Goal: Complete application form

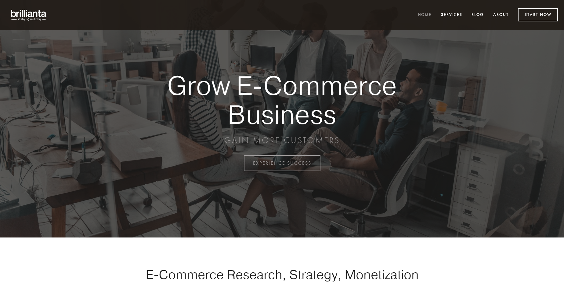
scroll to position [1600, 0]
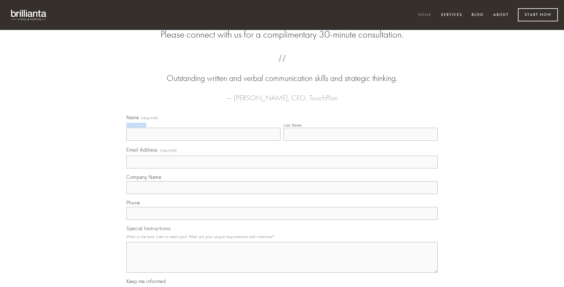
type input "[PERSON_NAME]"
click at [360, 140] on input "Last Name" at bounding box center [361, 134] width 154 height 13
type input "[PERSON_NAME]"
click at [282, 168] on input "Email Address (required)" at bounding box center [281, 161] width 311 height 13
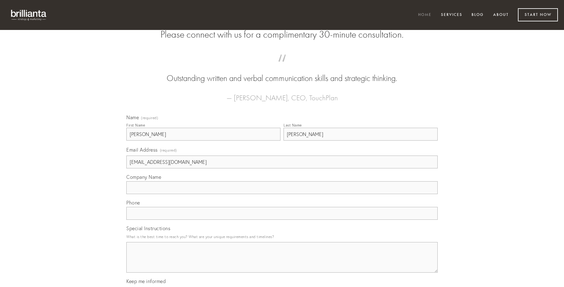
type input "[EMAIL_ADDRESS][DOMAIN_NAME]"
click at [282, 194] on input "Company Name" at bounding box center [281, 187] width 311 height 13
type input "universe"
click at [282, 219] on input "text" at bounding box center [281, 213] width 311 height 13
click at [282, 263] on textarea "Special Instructions" at bounding box center [281, 257] width 311 height 31
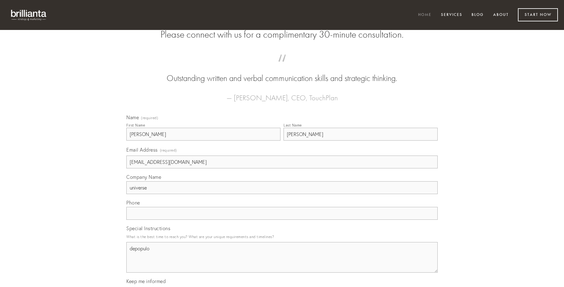
type textarea "depopulo"
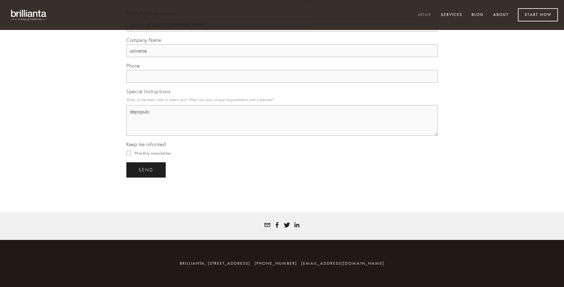
click at [147, 169] on span "send" at bounding box center [146, 169] width 15 height 5
